Goal: Transaction & Acquisition: Purchase product/service

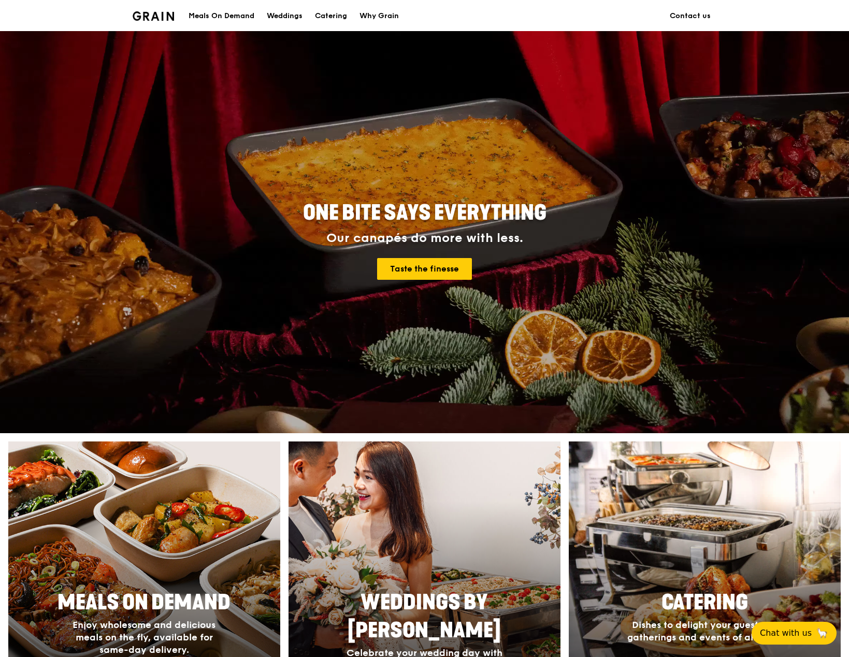
scroll to position [104, 0]
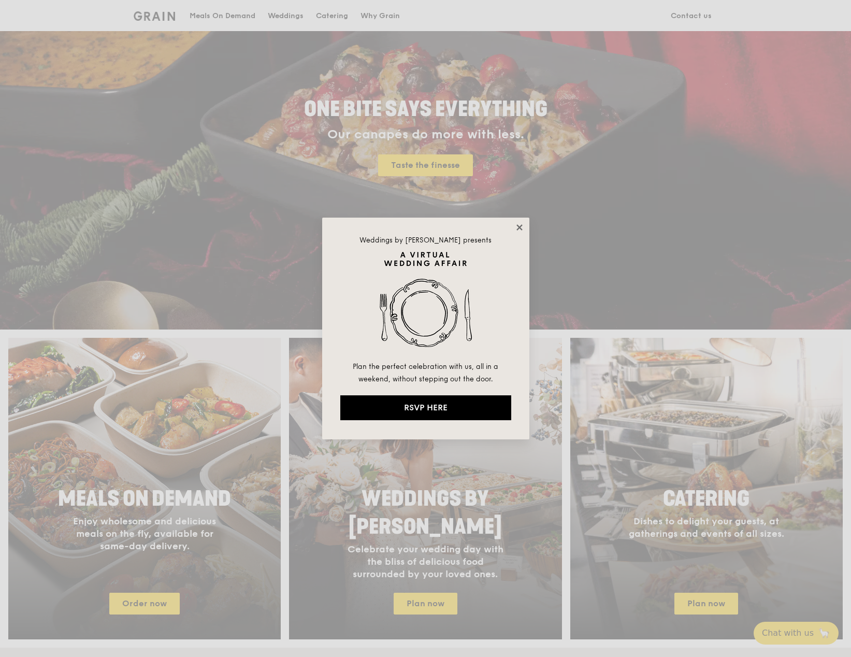
click at [519, 226] on icon at bounding box center [519, 227] width 9 height 9
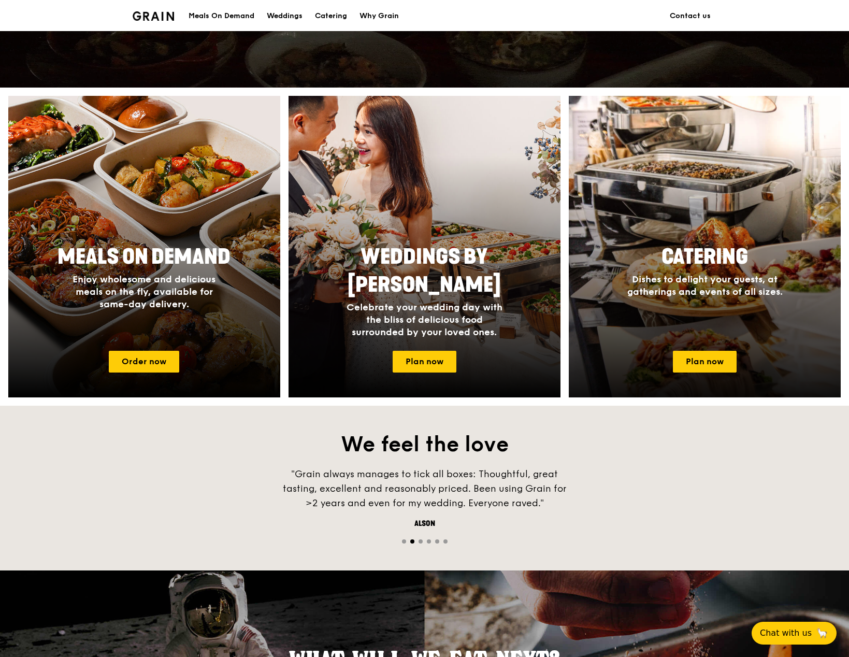
scroll to position [363, 0]
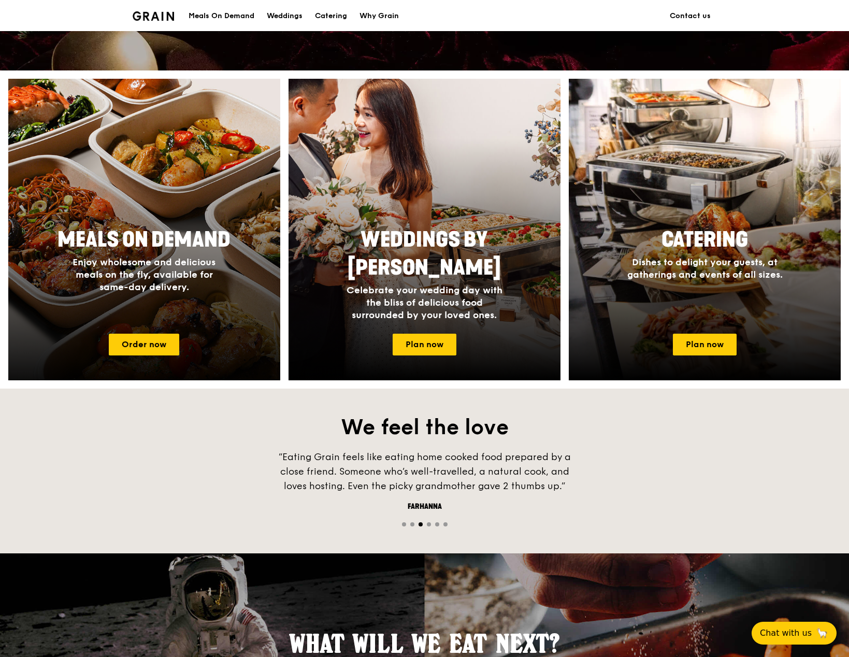
click at [174, 227] on span "Meals On Demand" at bounding box center [144, 239] width 173 height 25
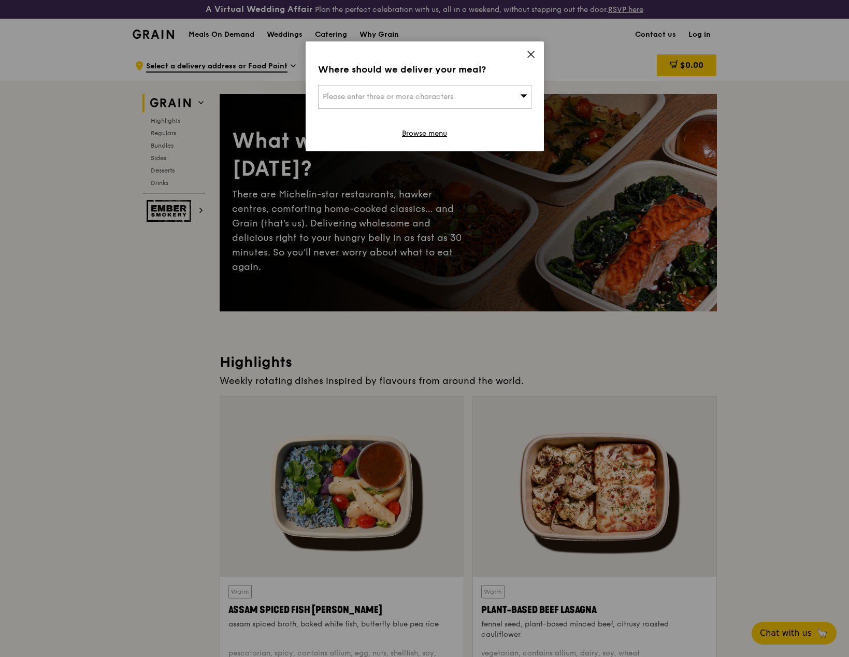
click at [425, 89] on div "Please enter three or more characters" at bounding box center [424, 97] width 213 height 24
type input "9 penan"
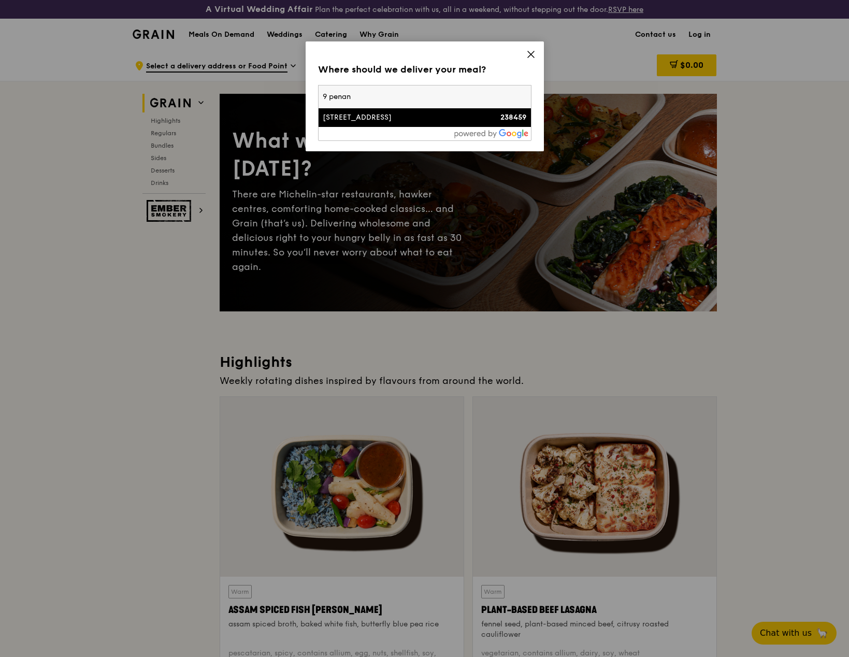
click at [403, 112] on div "[STREET_ADDRESS]" at bounding box center [399, 117] width 153 height 10
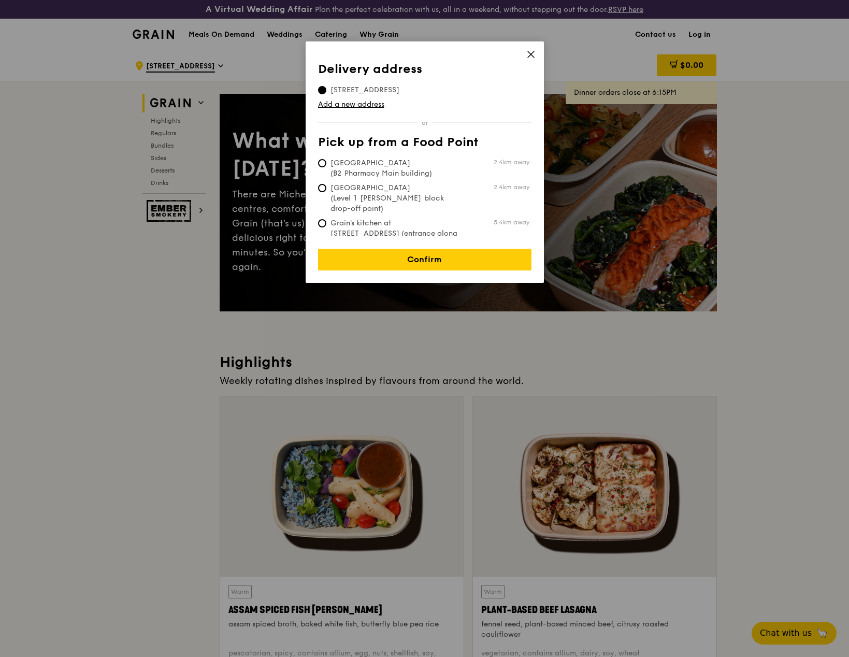
click at [534, 50] on icon at bounding box center [530, 54] width 9 height 9
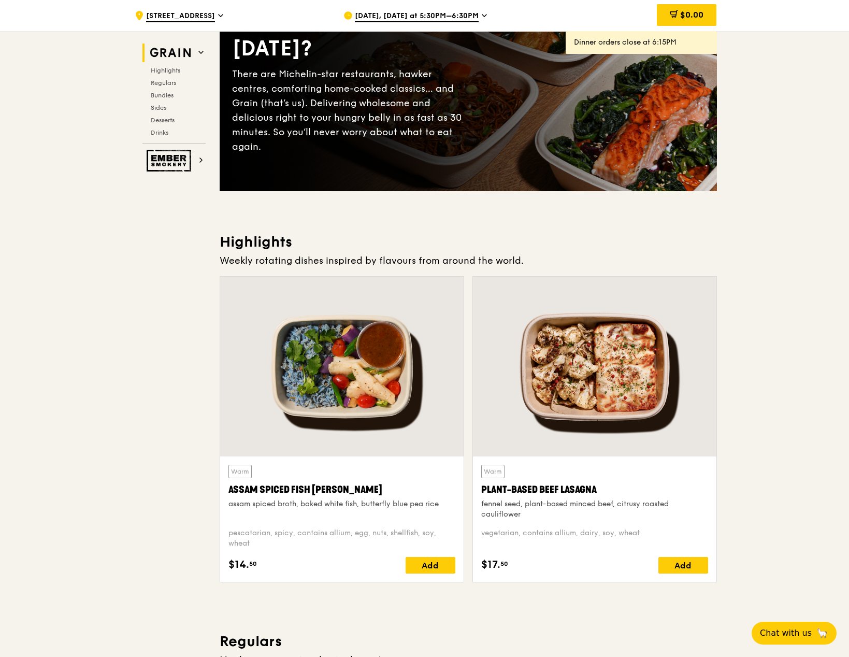
scroll to position [155, 0]
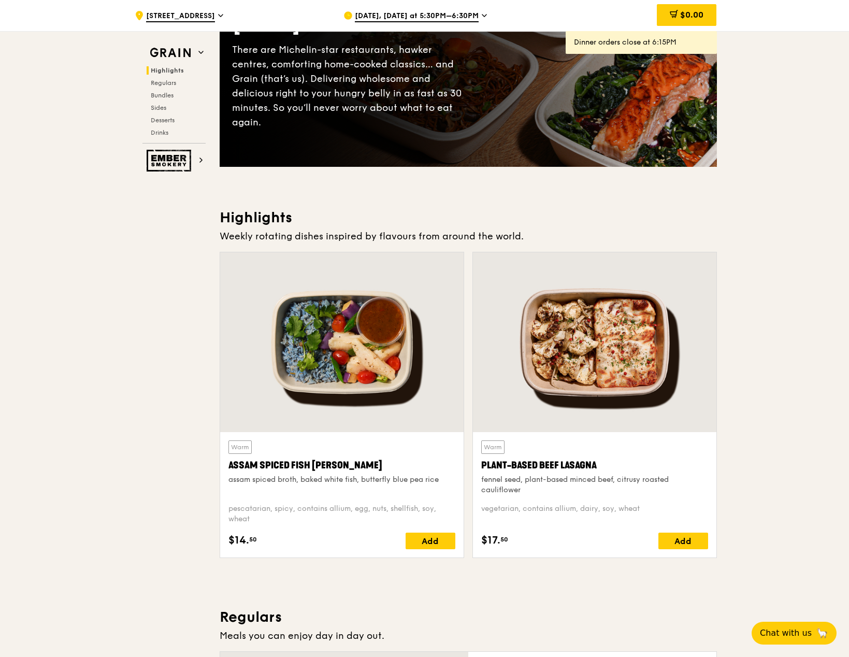
scroll to position [52, 0]
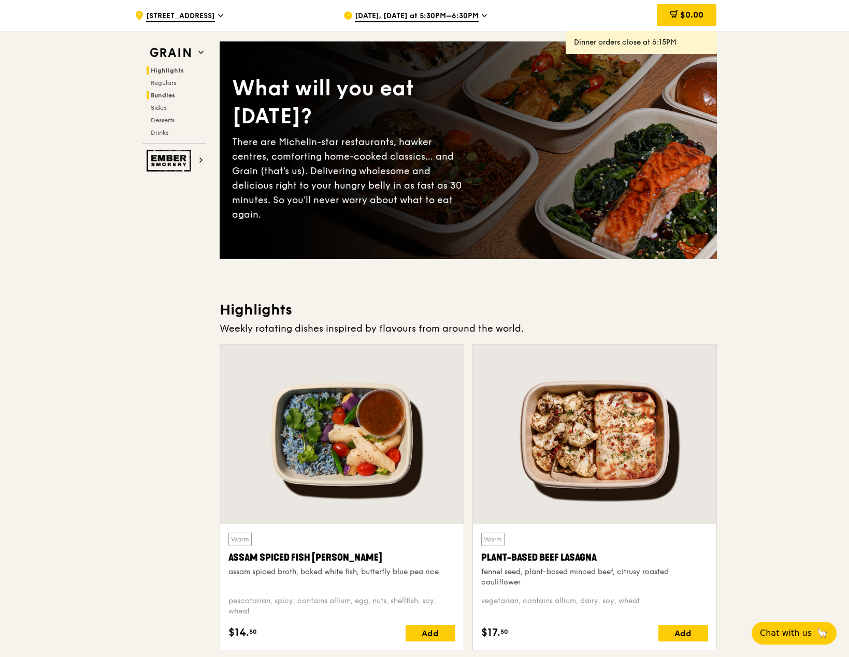
click at [166, 99] on h2 "Bundles" at bounding box center [176, 95] width 59 height 8
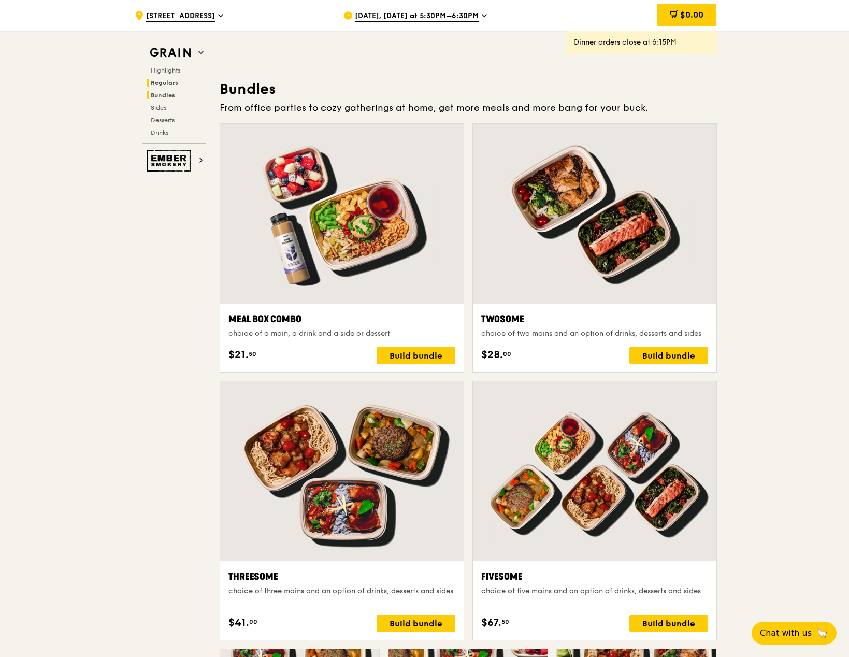
scroll to position [1521, 0]
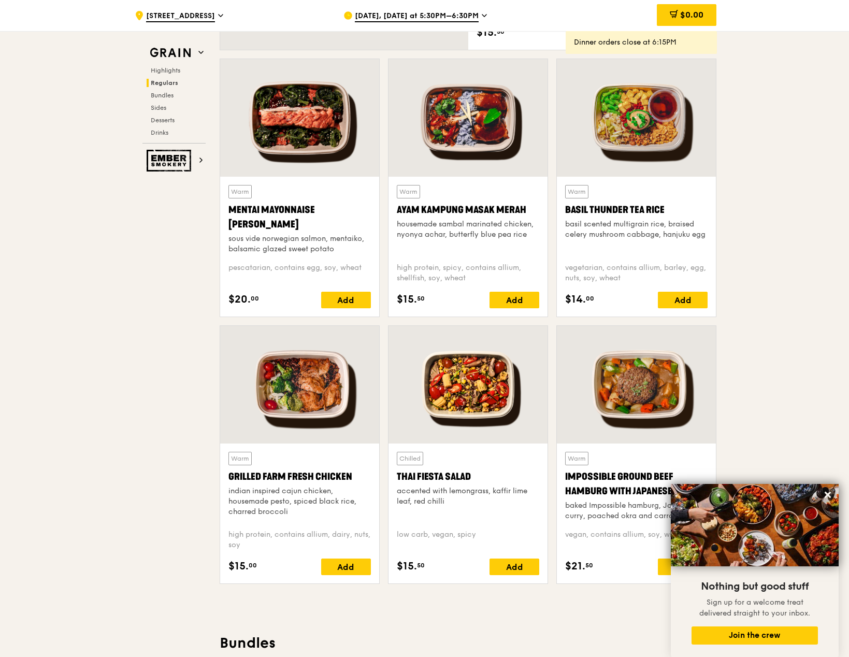
scroll to position [899, 0]
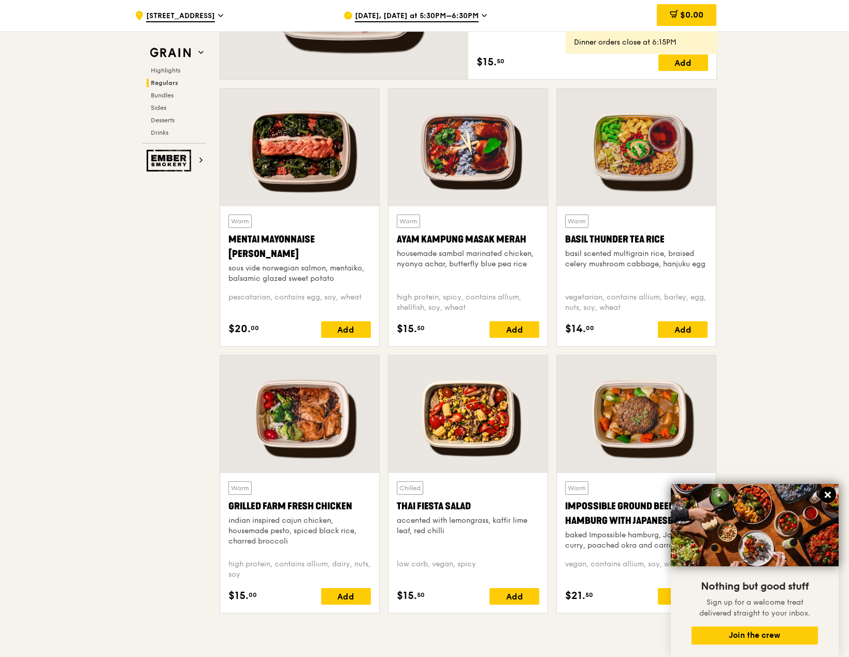
click at [831, 493] on icon at bounding box center [827, 494] width 9 height 9
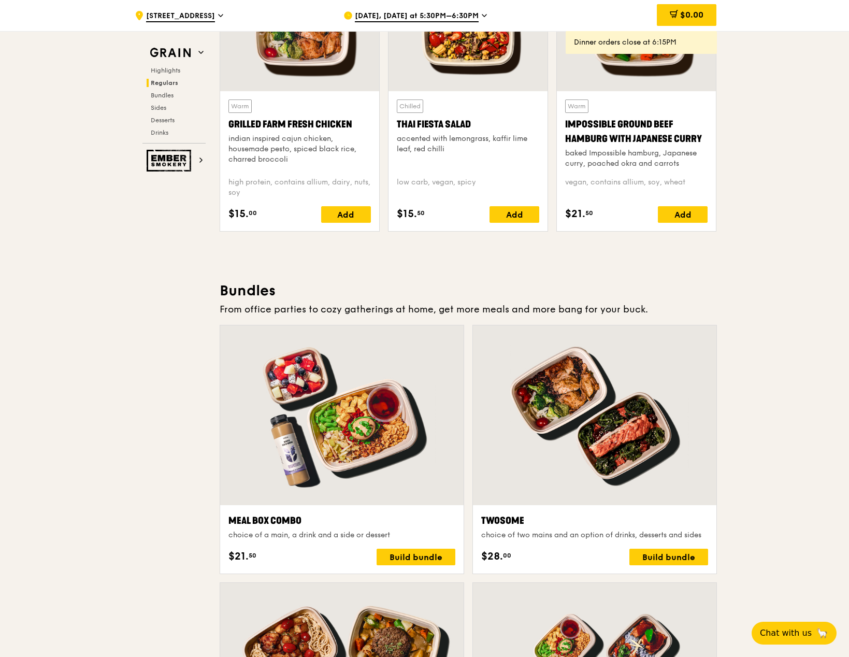
scroll to position [1314, 0]
